Goal: Task Accomplishment & Management: Complete application form

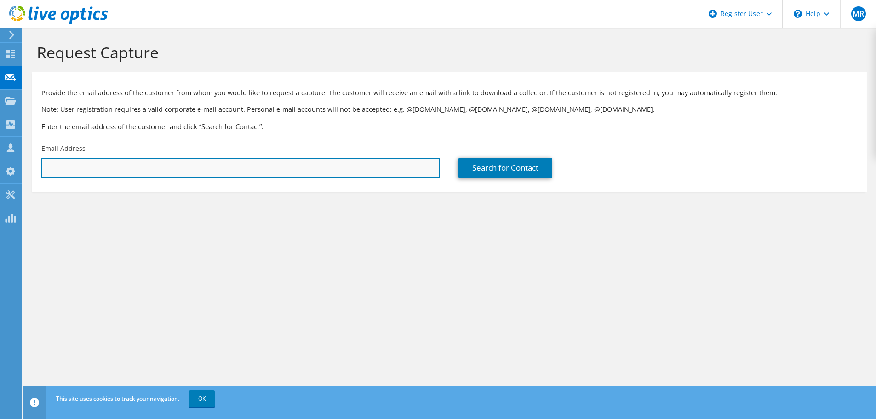
click at [140, 162] on input "text" at bounding box center [240, 168] width 399 height 20
click at [166, 159] on input "text" at bounding box center [240, 168] width 399 height 20
paste input "[EMAIL_ADDRESS][DOMAIN_NAME]"
type input "[EMAIL_ADDRESS][DOMAIN_NAME]"
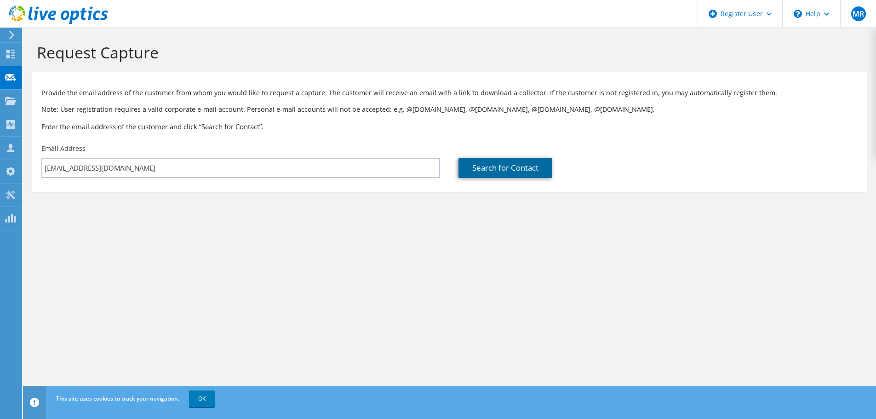
click at [508, 164] on link "Search for Contact" at bounding box center [505, 168] width 94 height 20
type input "Hitec Power Protection B.V."
type input "Ruud"
type input "Breukers"
type input "[GEOGRAPHIC_DATA]"
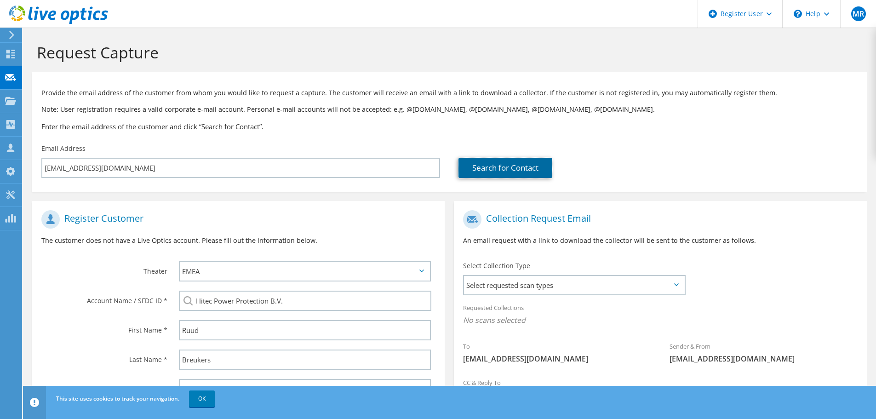
scroll to position [103, 0]
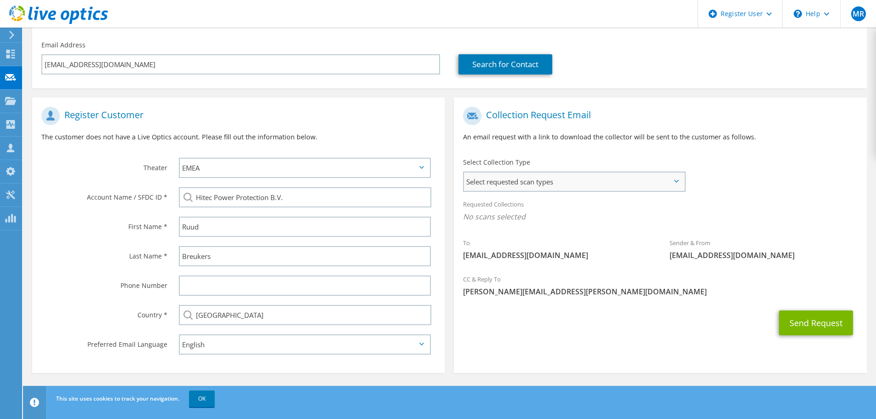
click at [506, 188] on span "Select requested scan types" at bounding box center [574, 181] width 220 height 18
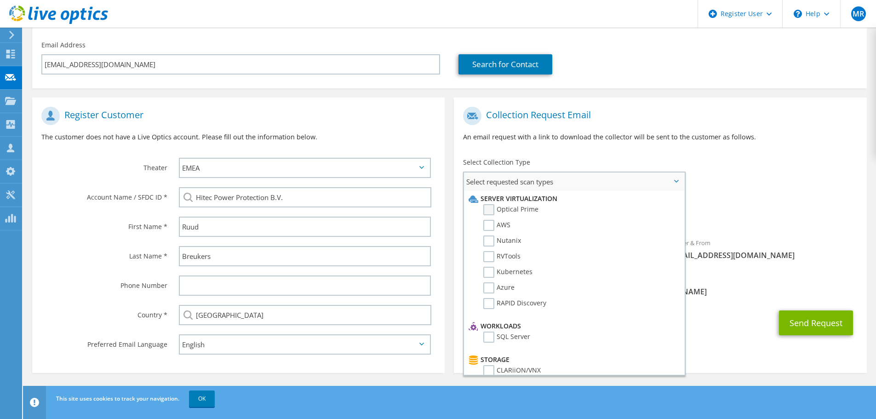
click at [527, 207] on label "Optical Prime" at bounding box center [510, 209] width 55 height 11
click at [0, 0] on input "Optical Prime" at bounding box center [0, 0] width 0 height 0
click at [786, 193] on div "To [EMAIL_ADDRESS][DOMAIN_NAME] Sender & From [EMAIL_ADDRESS][DOMAIN_NAME]" at bounding box center [660, 187] width 412 height 170
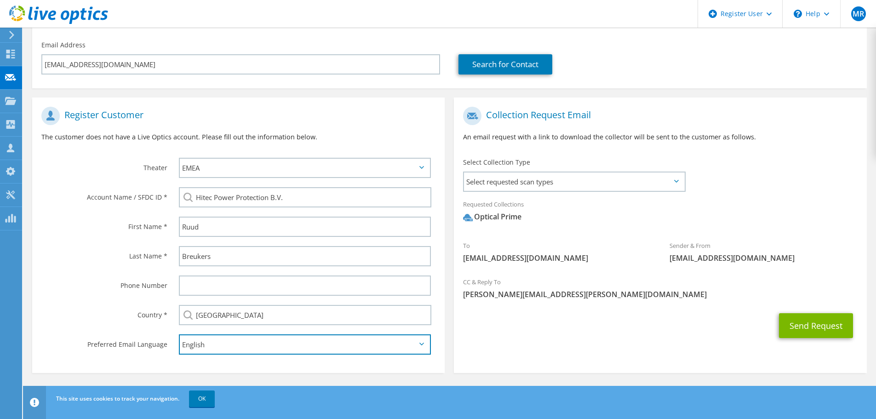
click at [283, 349] on select "English Deutsch Español Français Italiano Polski Português Русский 한국어 中文 日本語" at bounding box center [305, 344] width 252 height 20
click at [457, 349] on section "Collection Request Email An email request with a link to download the collector…" at bounding box center [660, 234] width 412 height 275
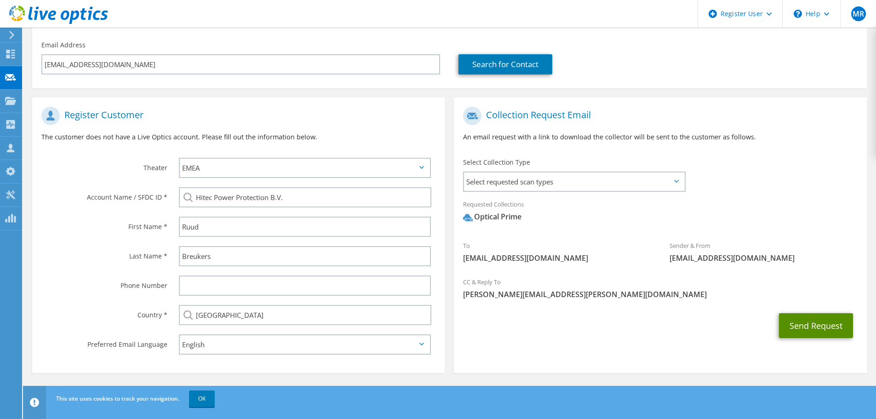
click at [801, 327] on button "Send Request" at bounding box center [816, 325] width 74 height 25
